Goal: Task Accomplishment & Management: Manage account settings

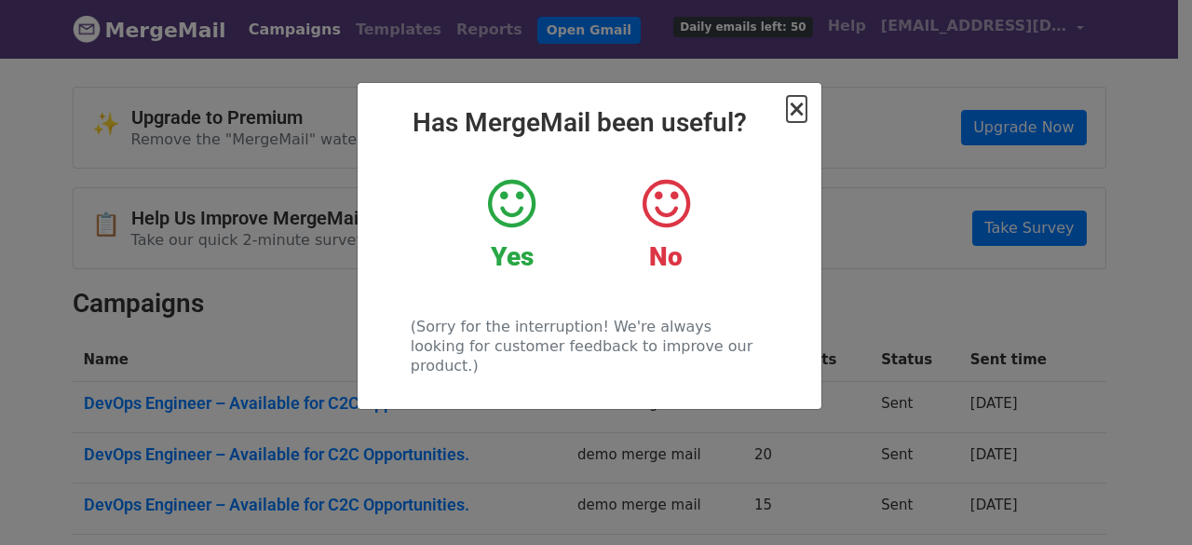
click at [795, 112] on span "×" at bounding box center [796, 109] width 19 height 26
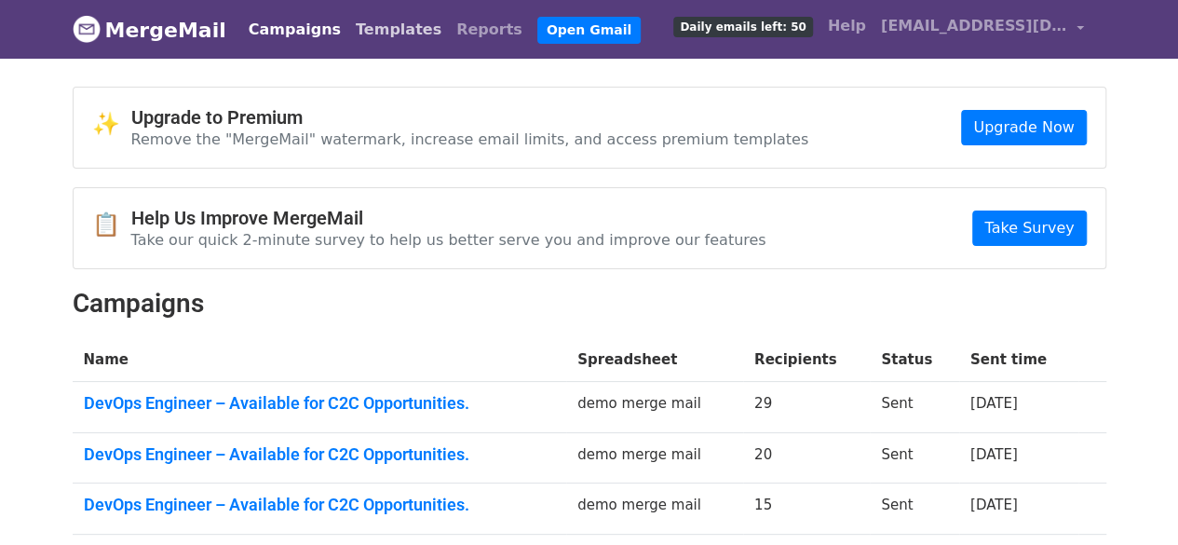
click at [365, 23] on link "Templates" at bounding box center [398, 29] width 101 height 37
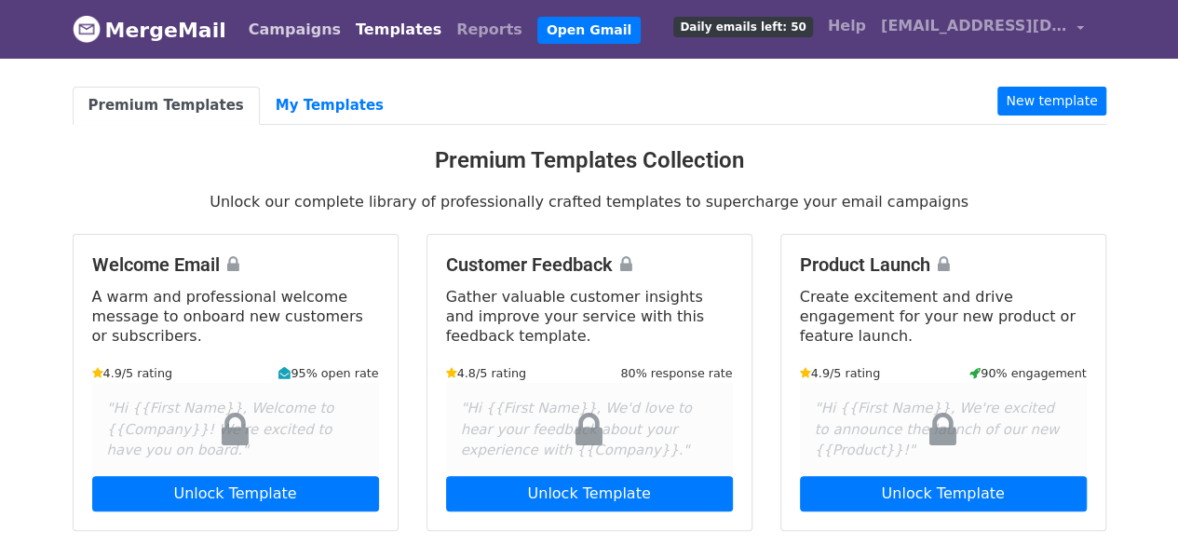
click at [270, 21] on link "Campaigns" at bounding box center [294, 29] width 107 height 37
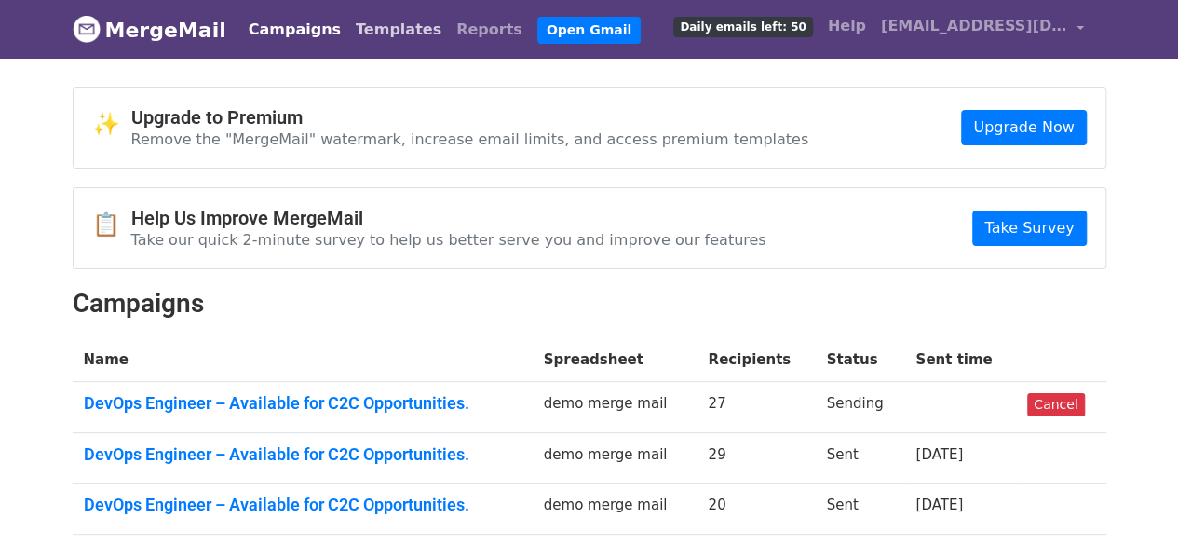
click at [365, 29] on link "Templates" at bounding box center [398, 29] width 101 height 37
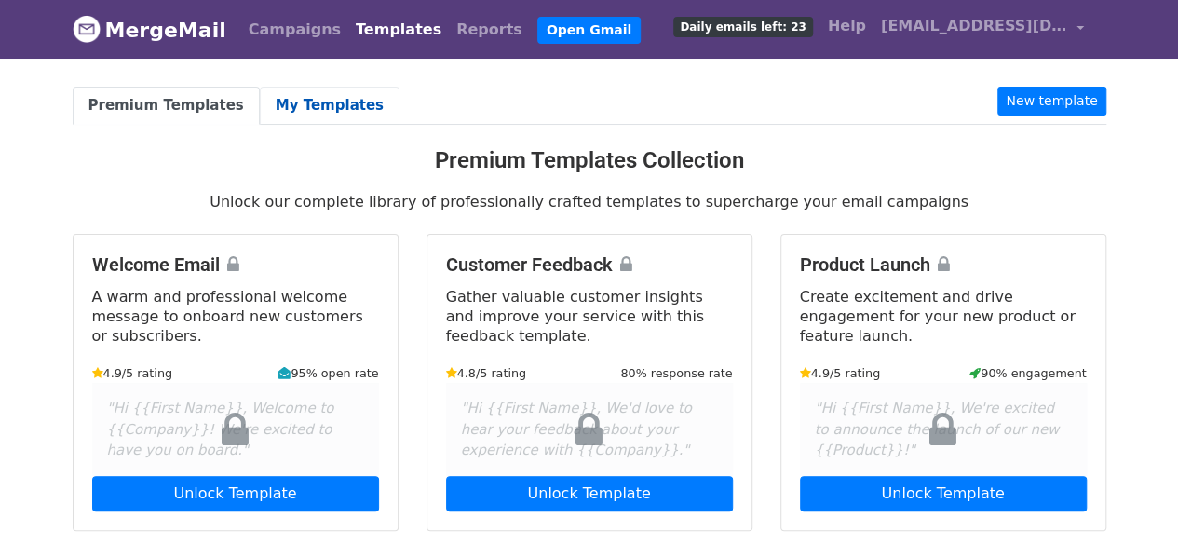
click at [318, 88] on link "My Templates" at bounding box center [330, 106] width 140 height 38
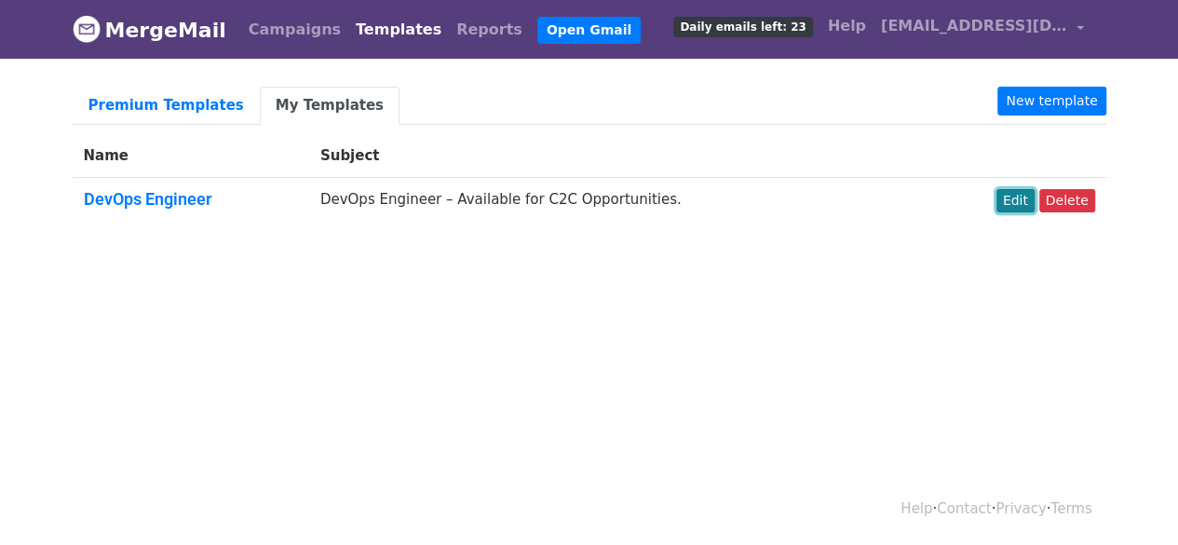
click at [1009, 197] on link "Edit" at bounding box center [1015, 200] width 38 height 23
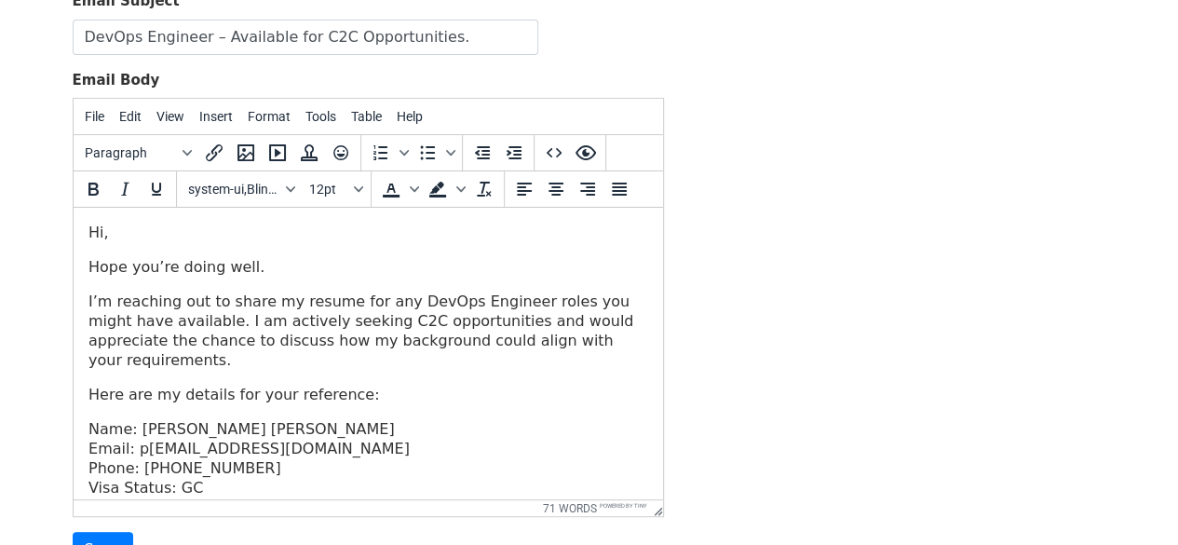
scroll to position [232, 0]
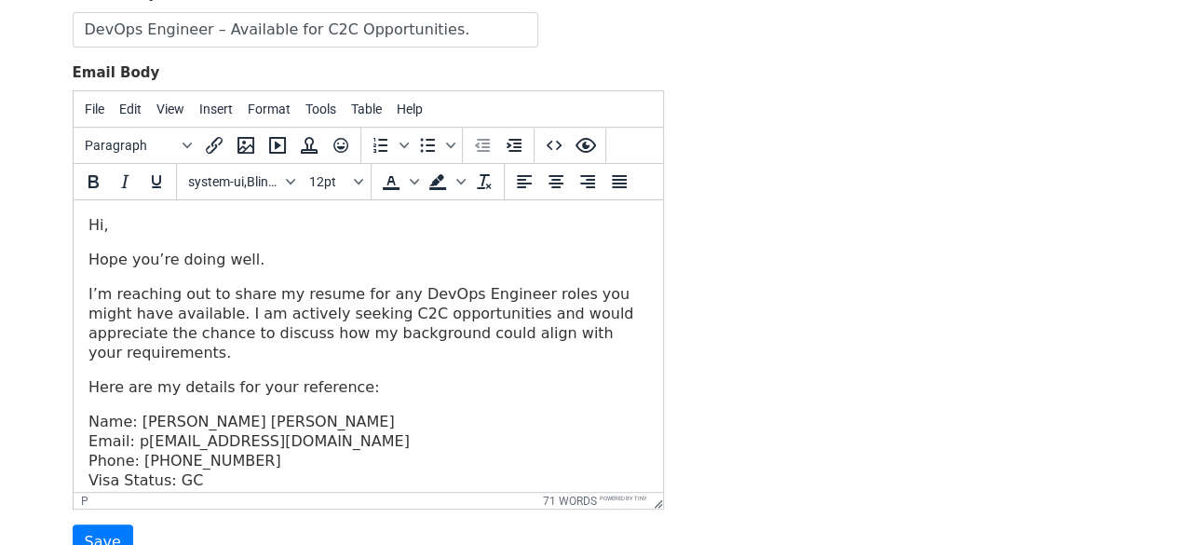
click at [352, 385] on body "Hi, Hope you’re doing well. I’m reaching out to share my resume for any DevOps …" at bounding box center [368, 369] width 560 height 309
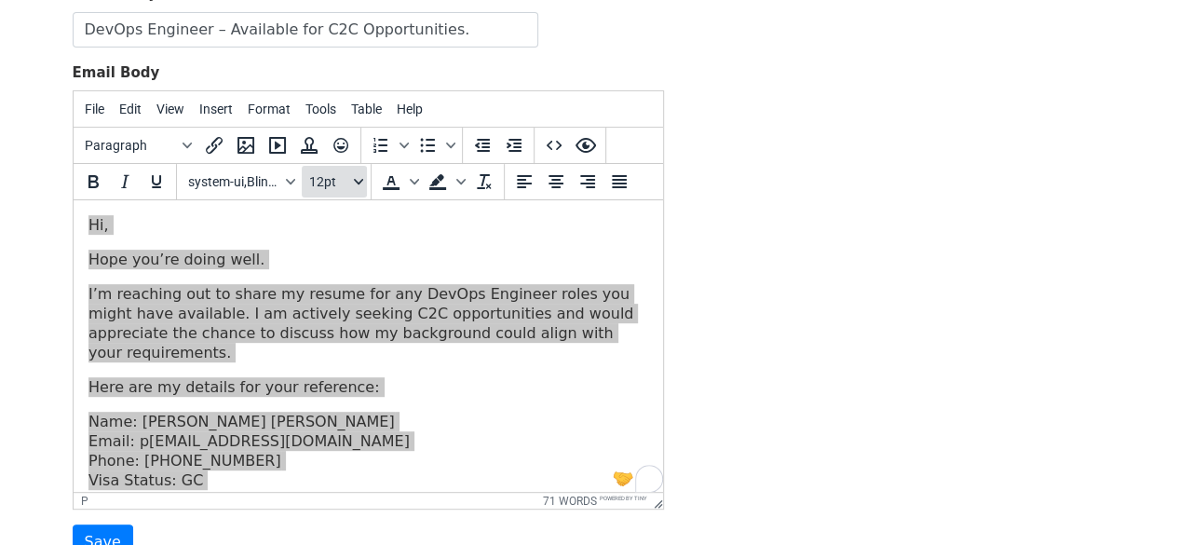
click at [356, 179] on icon "Font sizes" at bounding box center [357, 182] width 9 height 6
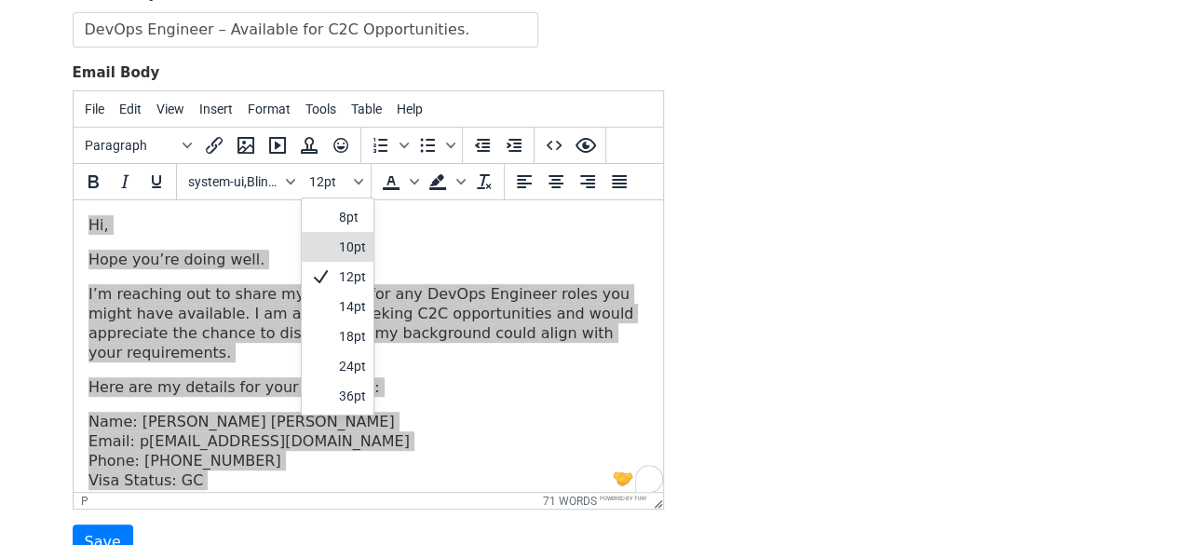
click at [337, 232] on div "10pt" at bounding box center [338, 247] width 72 height 30
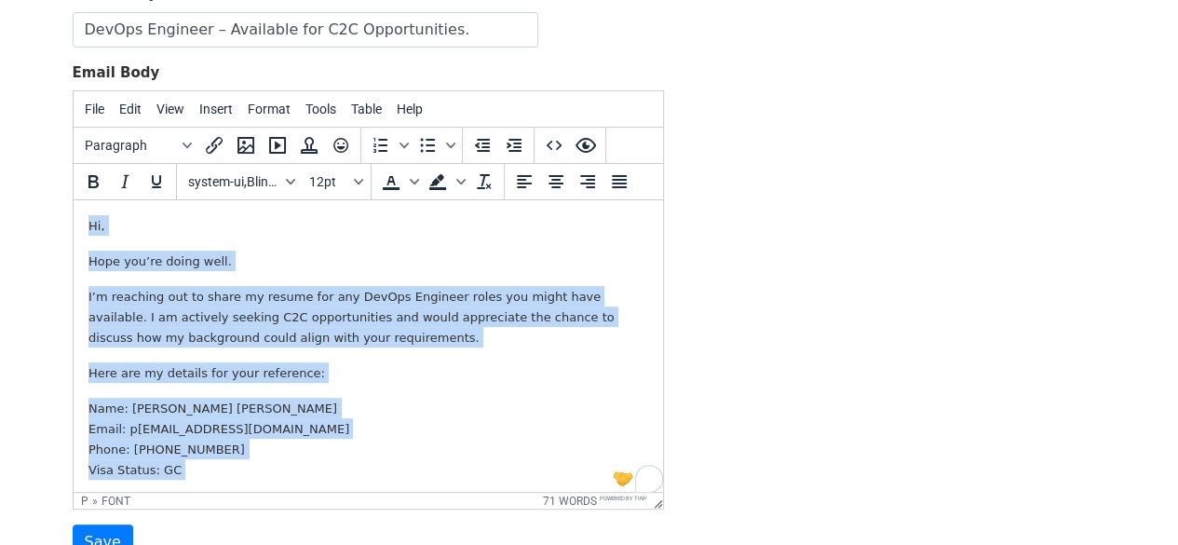
scroll to position [11, 0]
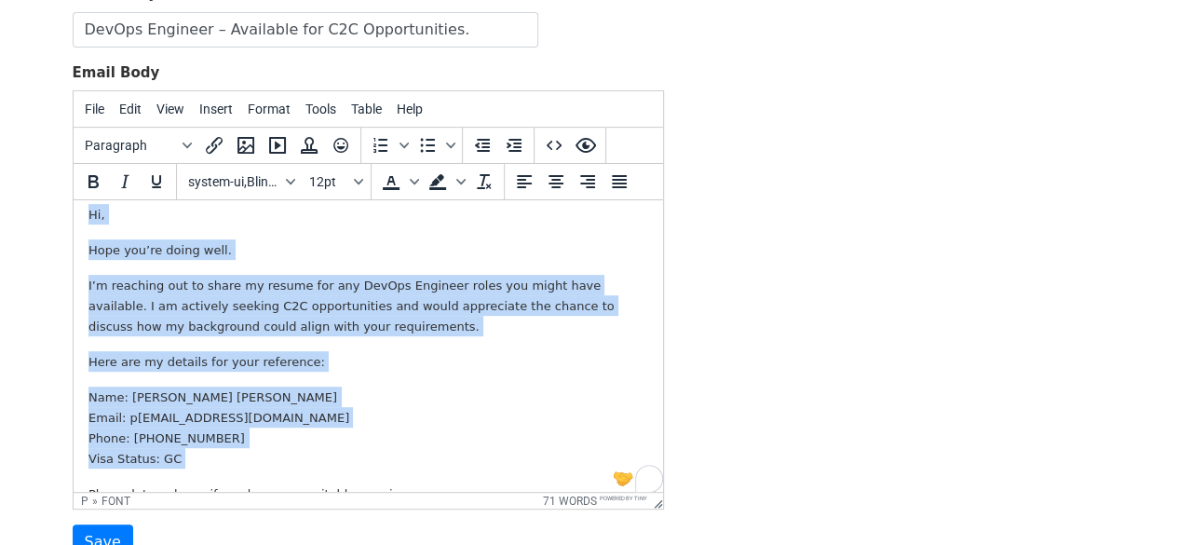
click at [342, 369] on p "Here are my details for your reference:" at bounding box center [368, 361] width 560 height 20
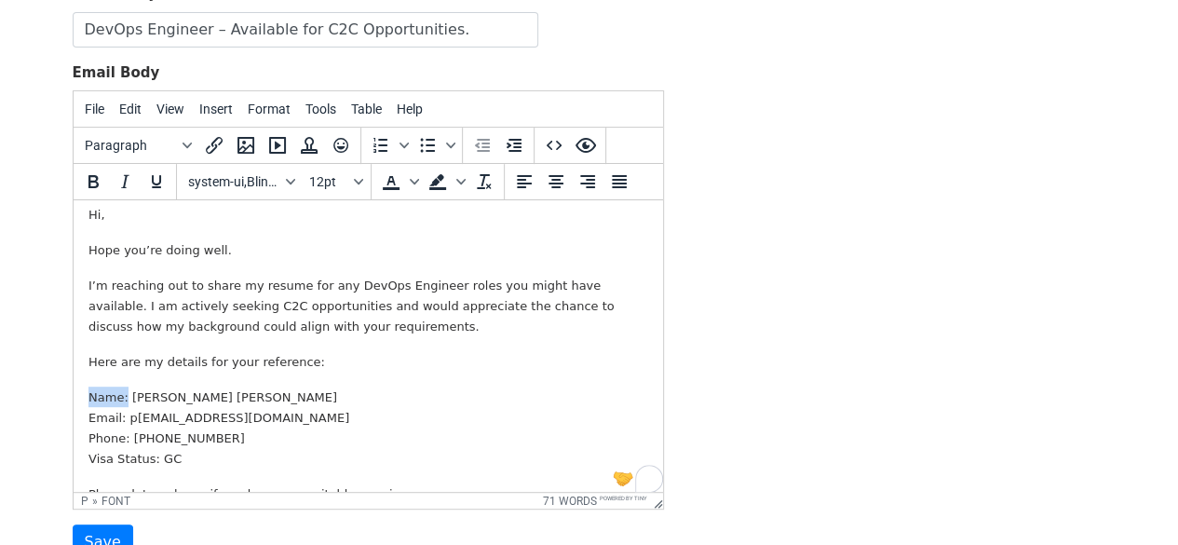
drag, startPoint x: 123, startPoint y: 399, endPoint x: 82, endPoint y: 398, distance: 41.0
click at [82, 398] on html "Hi, Hope you’re doing well. I’m reaching out to share my resume for any DevOps …" at bounding box center [367, 354] width 589 height 330
click at [91, 170] on icon "Bold" at bounding box center [93, 181] width 22 height 22
drag, startPoint x: 119, startPoint y: 418, endPoint x: 95, endPoint y: 422, distance: 24.5
click at [95, 422] on font "Email: p dinnysriramcharan@gmail.com Phone: 872-256-9702" at bounding box center [218, 428] width 261 height 34
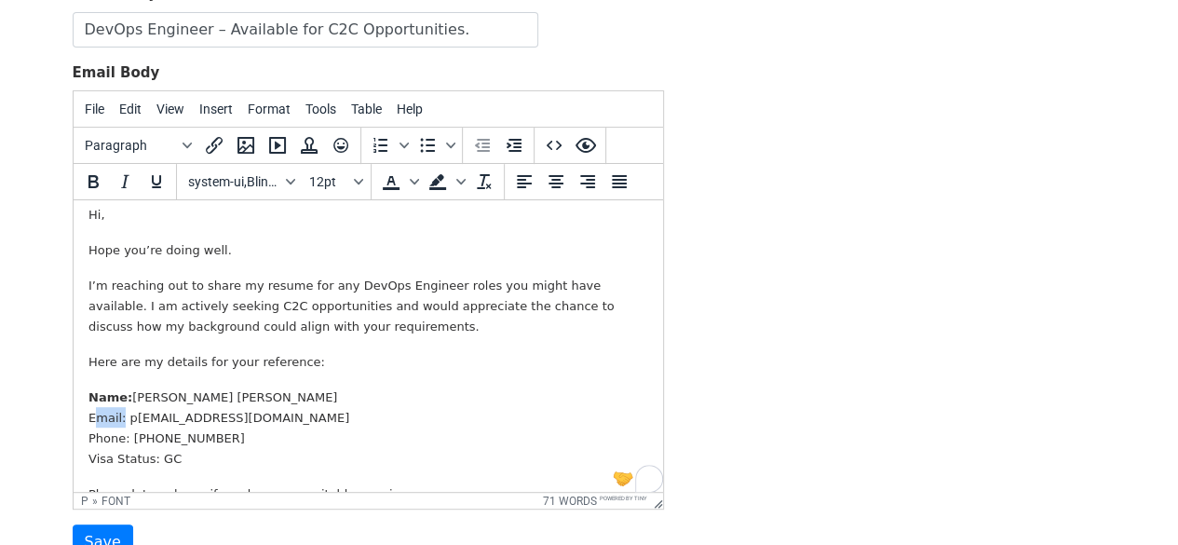
click at [90, 422] on font "Email: p dinnysriramcharan@gmail.com Phone: 872-256-9702" at bounding box center [218, 428] width 261 height 34
click at [102, 422] on font "Email: p dinnysriramcharan@gmail.com Phone: 872-256-9702" at bounding box center [218, 428] width 261 height 34
drag, startPoint x: 119, startPoint y: 418, endPoint x: 84, endPoint y: 418, distance: 35.4
click at [84, 418] on html "Hi, Hope you’re doing well. I’m reaching out to share my resume for any DevOps …" at bounding box center [367, 354] width 589 height 330
click at [90, 185] on icon "Bold" at bounding box center [93, 181] width 22 height 22
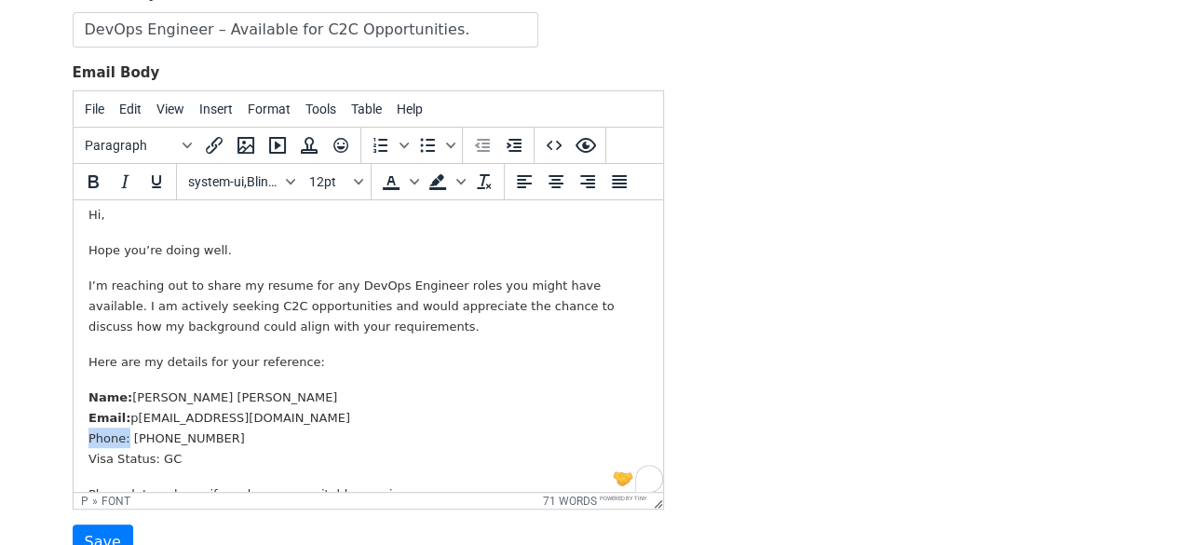
drag, startPoint x: 124, startPoint y: 440, endPoint x: 82, endPoint y: 439, distance: 41.9
click at [82, 439] on html "Hi, Hope you’re doing well. I’m reaching out to share my resume for any DevOps …" at bounding box center [367, 354] width 589 height 330
click at [96, 183] on icon "Bold" at bounding box center [93, 181] width 22 height 22
drag, startPoint x: 145, startPoint y: 464, endPoint x: 84, endPoint y: 464, distance: 61.5
click at [84, 464] on html "Hi, Hope you’re doing well. I’m reaching out to share my resume for any DevOps …" at bounding box center [367, 354] width 589 height 330
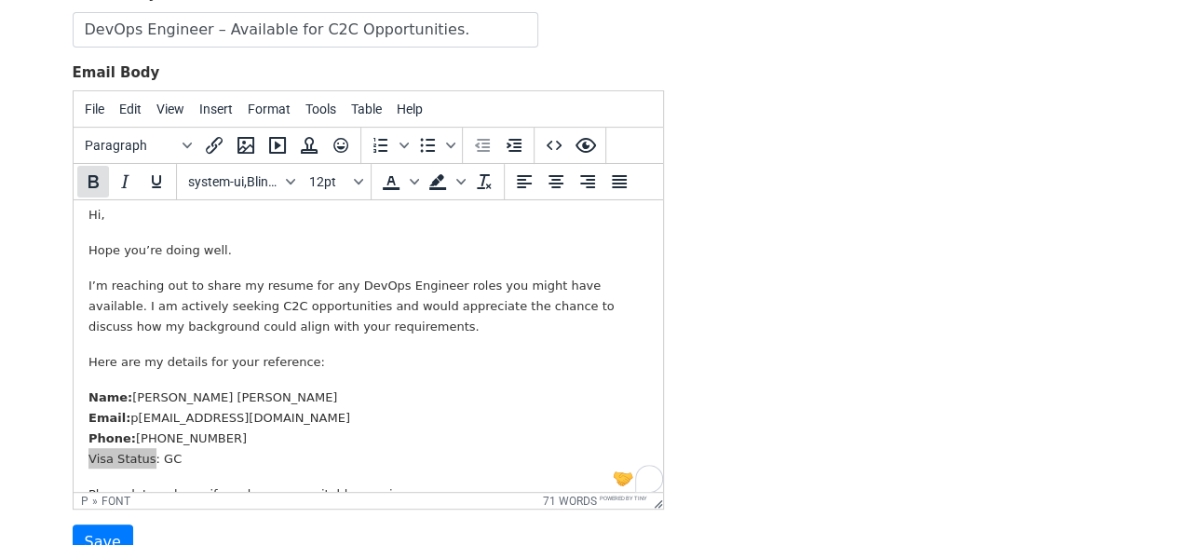
click at [101, 182] on icon "Bold" at bounding box center [93, 181] width 22 height 22
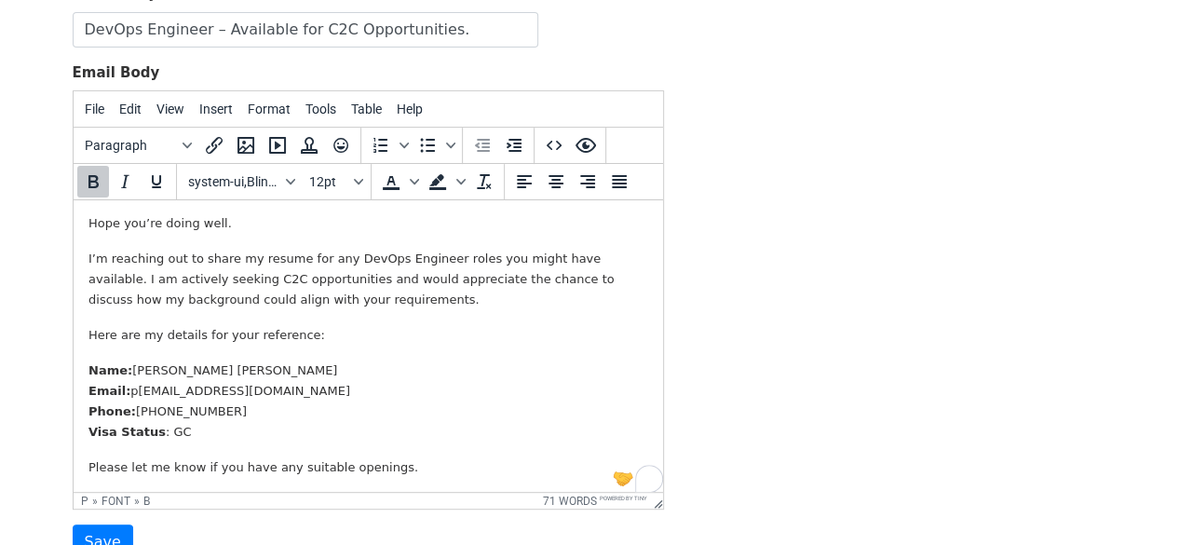
scroll to position [40, 0]
click at [277, 412] on p "Name: Dinny Sriram Charan Pasupuleti Email: p dinnysriramcharan@gmail.com Phone…" at bounding box center [368, 400] width 560 height 82
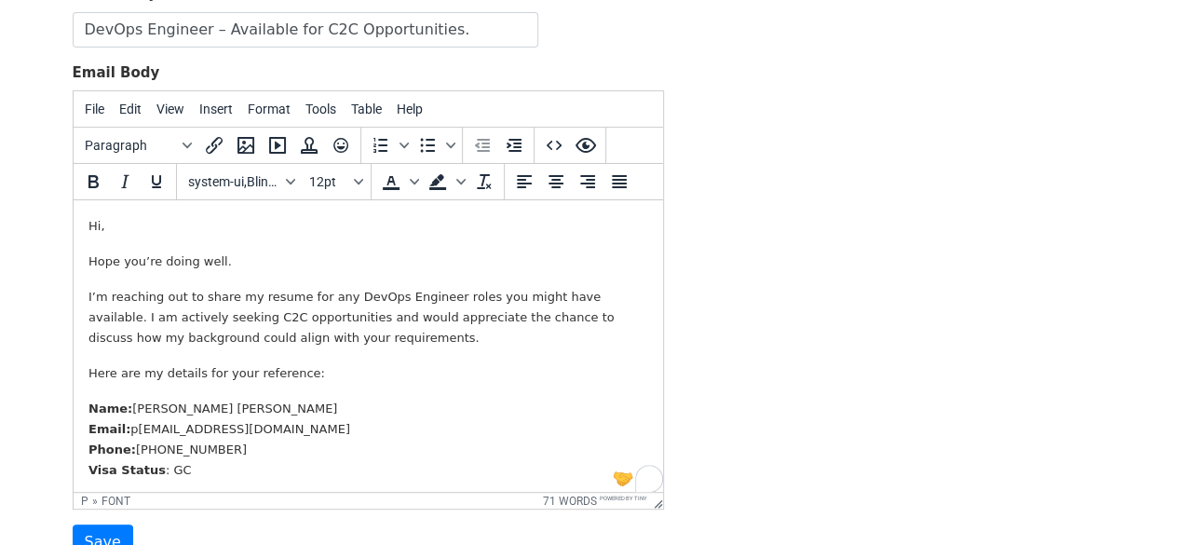
scroll to position [0, 0]
drag, startPoint x: 654, startPoint y: 357, endPoint x: 739, endPoint y: 415, distance: 103.8
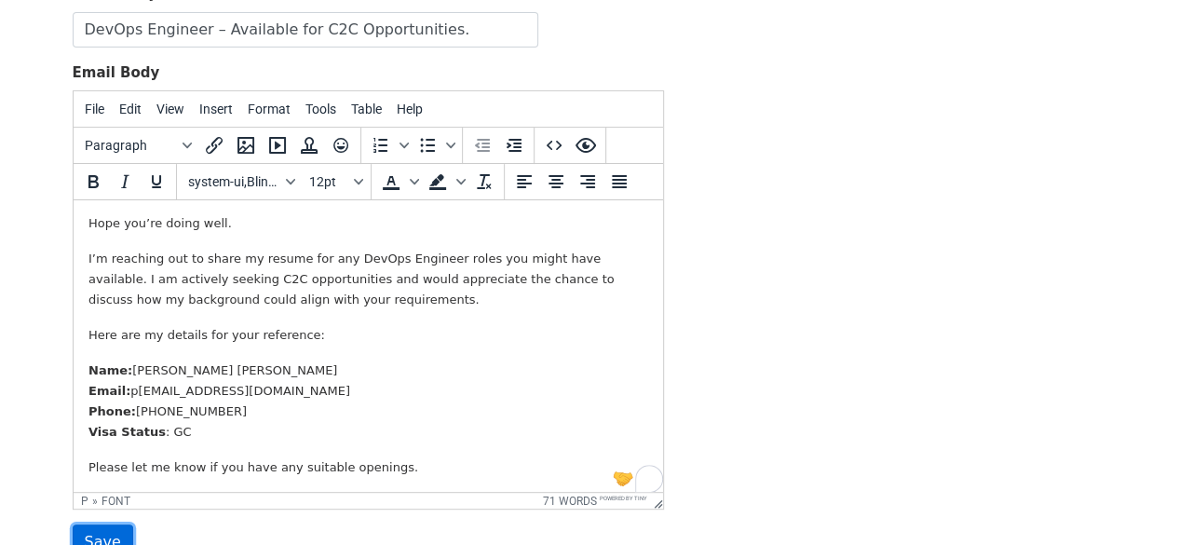
click at [98, 527] on input "Save" at bounding box center [103, 541] width 61 height 35
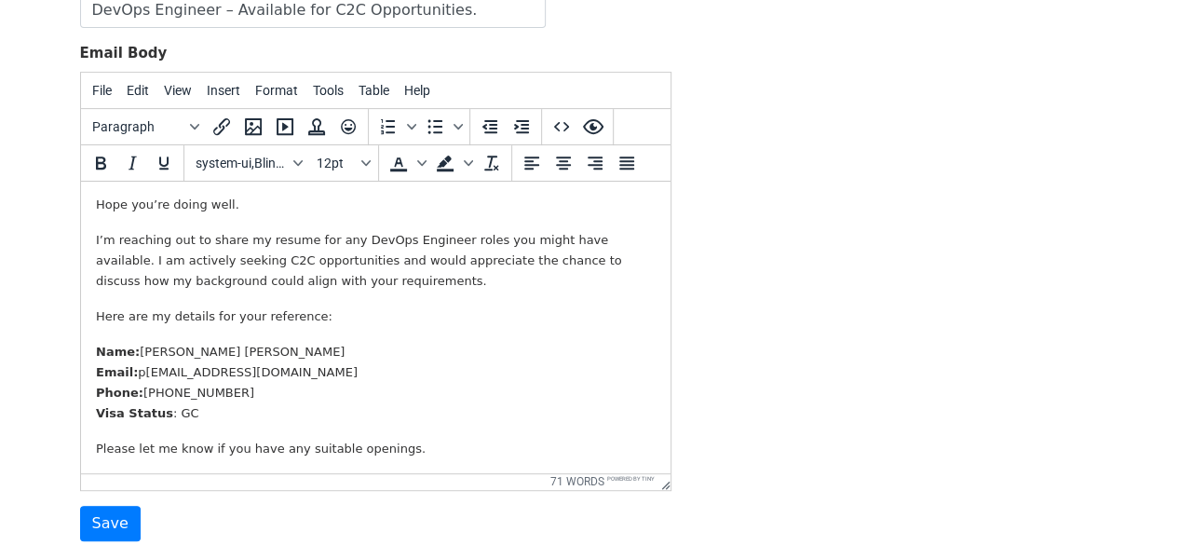
scroll to position [331, 0]
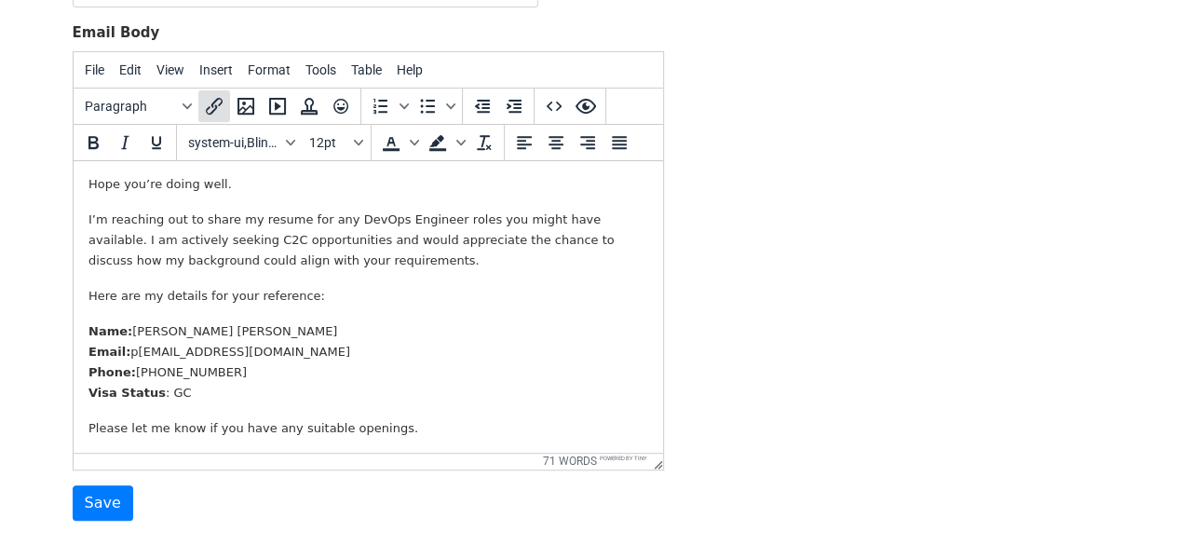
click at [219, 96] on icon "Insert/edit link" at bounding box center [214, 106] width 22 height 22
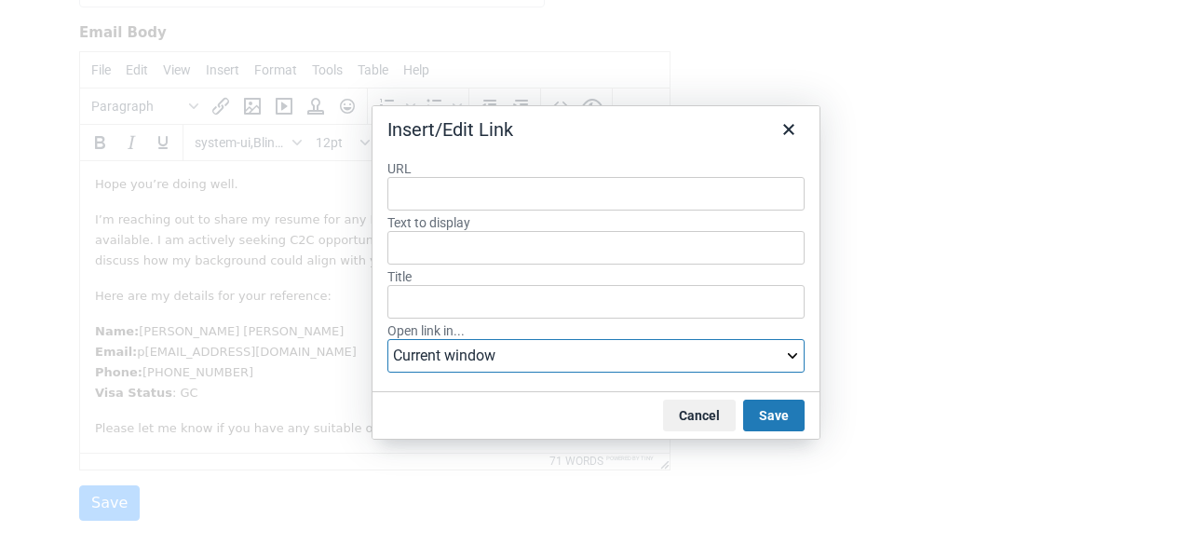
click at [709, 342] on select "Current window New window" at bounding box center [595, 356] width 417 height 34
click at [792, 133] on icon "Close" at bounding box center [788, 129] width 11 height 11
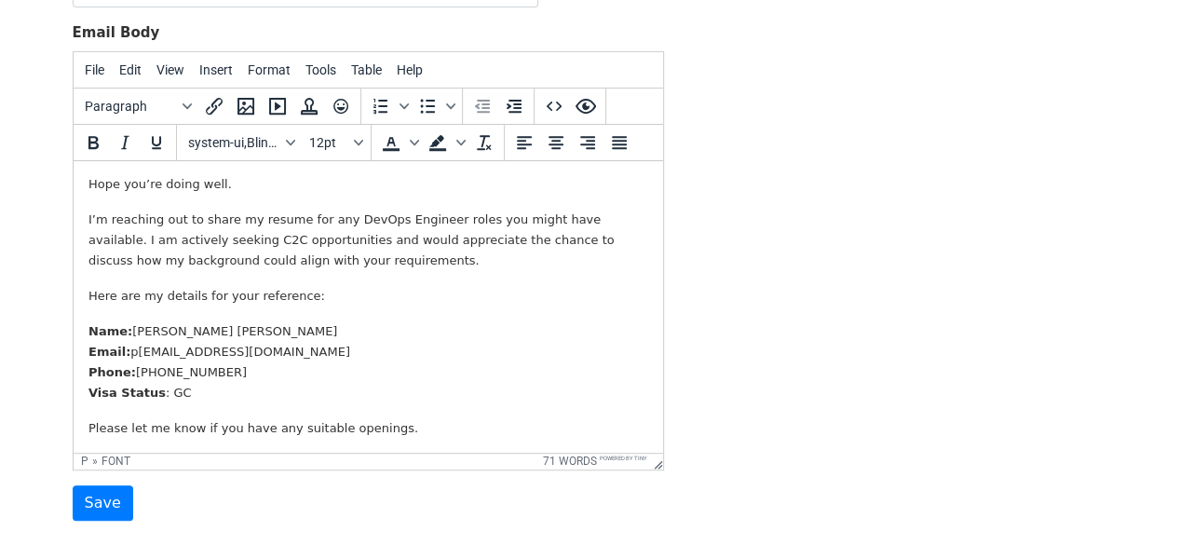
scroll to position [0, 0]
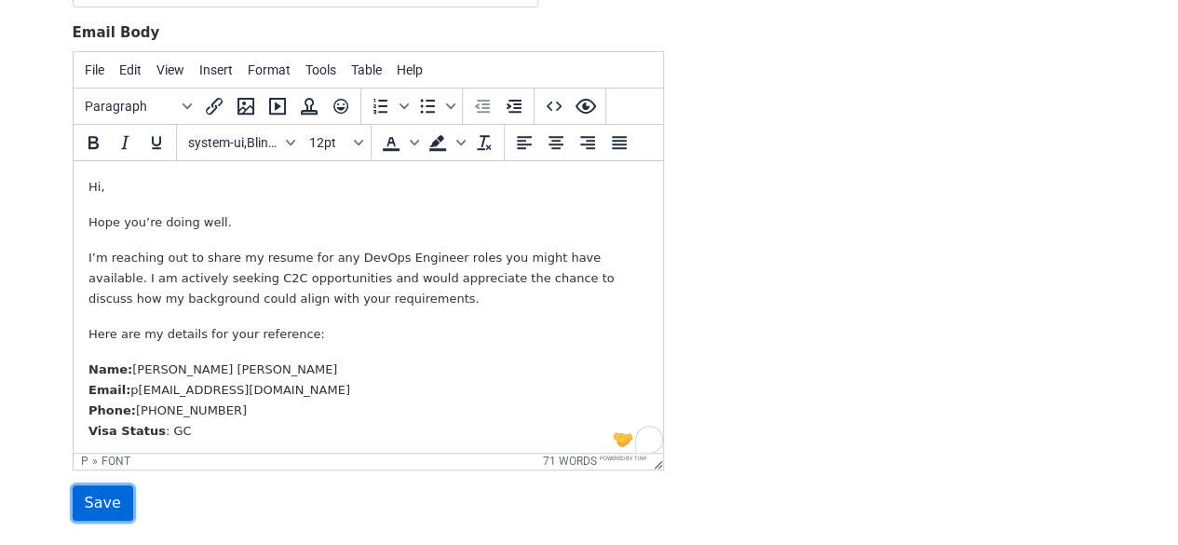
click at [102, 503] on input "Save" at bounding box center [103, 502] width 61 height 35
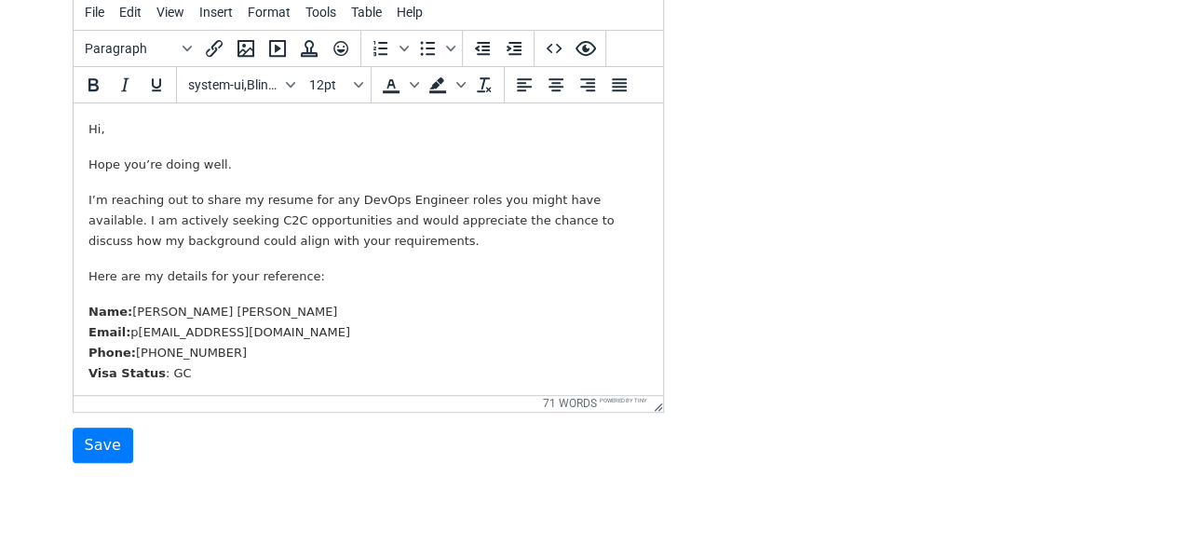
scroll to position [453, 0]
